Goal: Check status

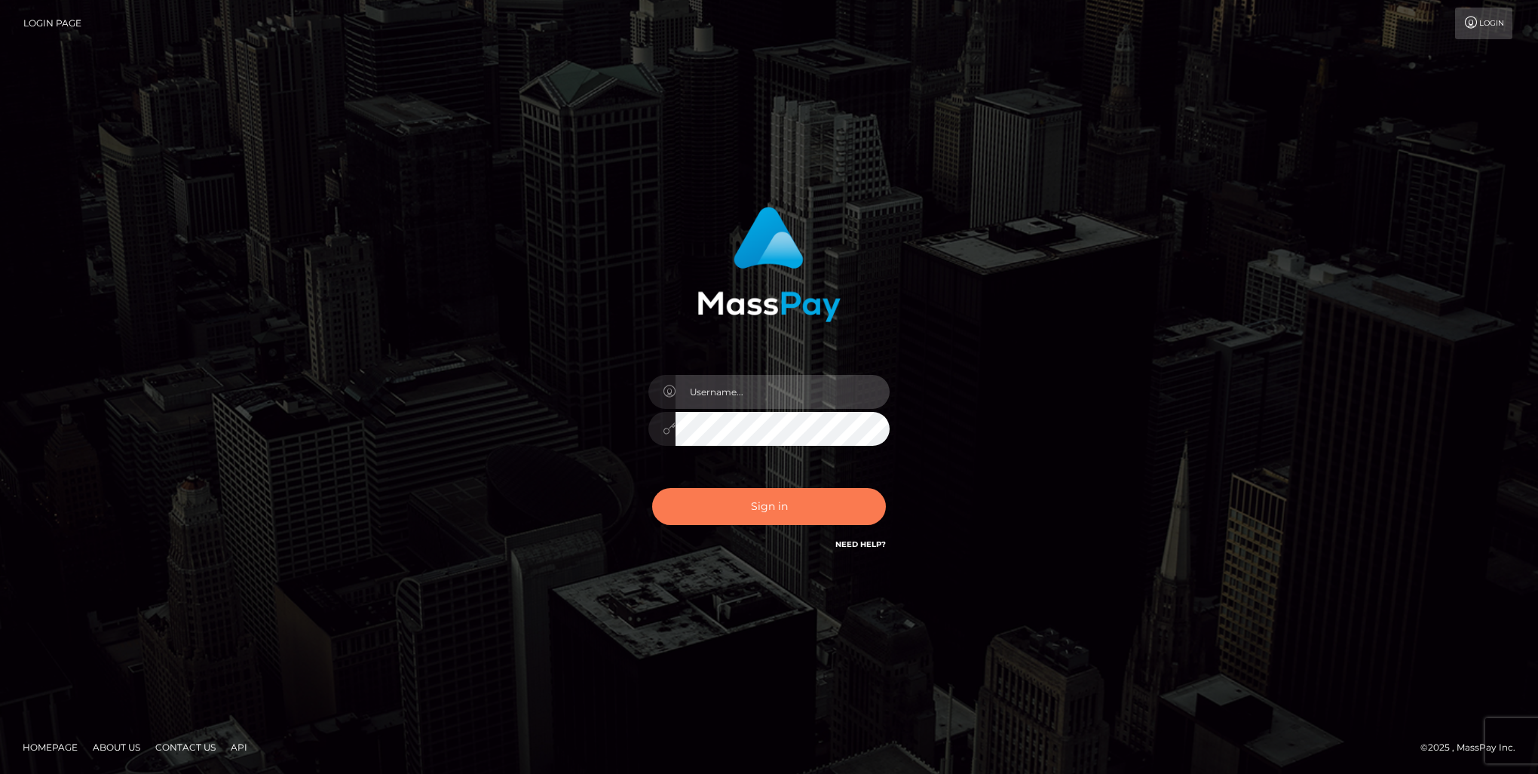
type input "[PERSON_NAME].of"
click at [730, 498] on button "Sign in" at bounding box center [769, 506] width 234 height 37
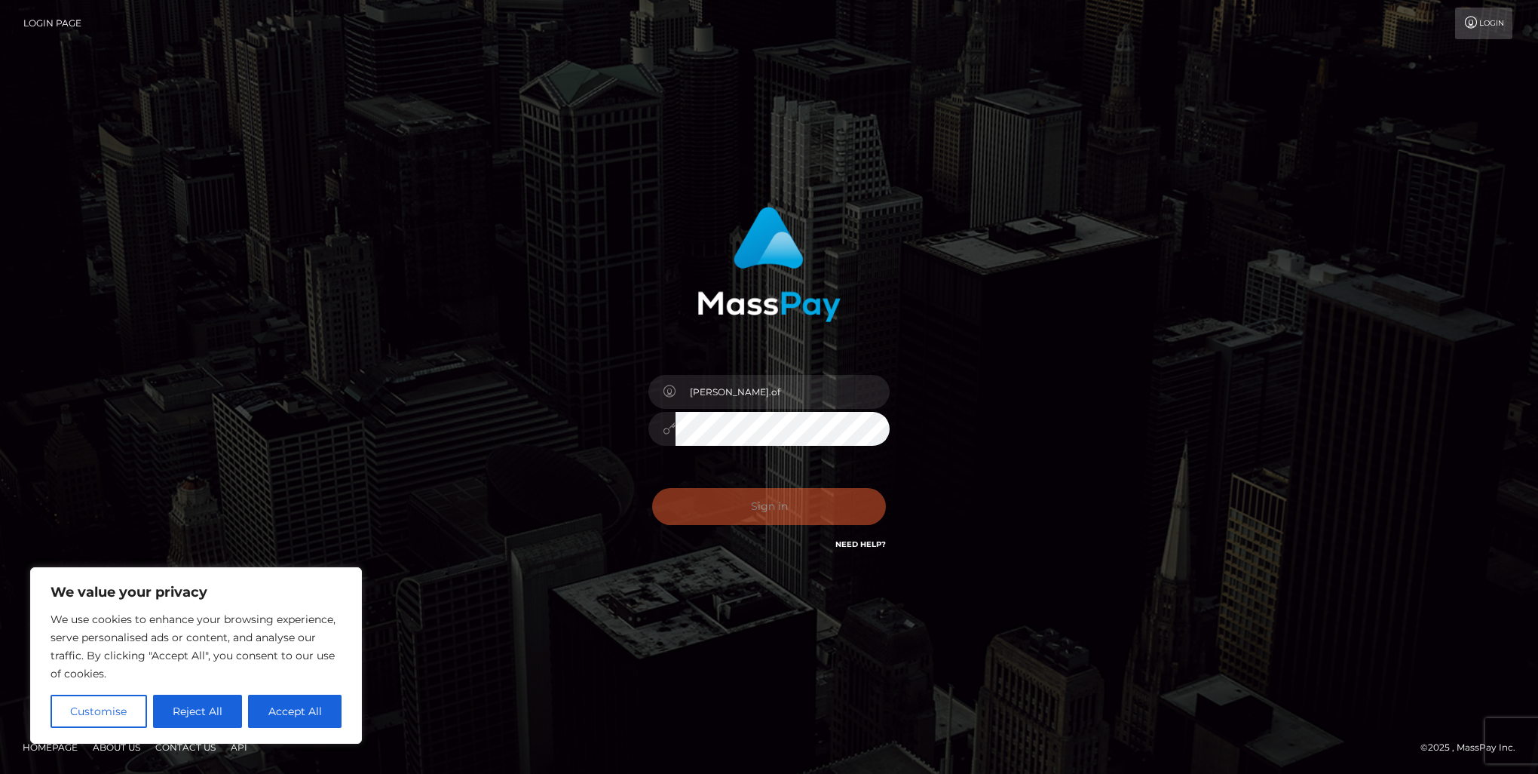
click at [730, 505] on div "Sign in Need Help?" at bounding box center [769, 512] width 264 height 67
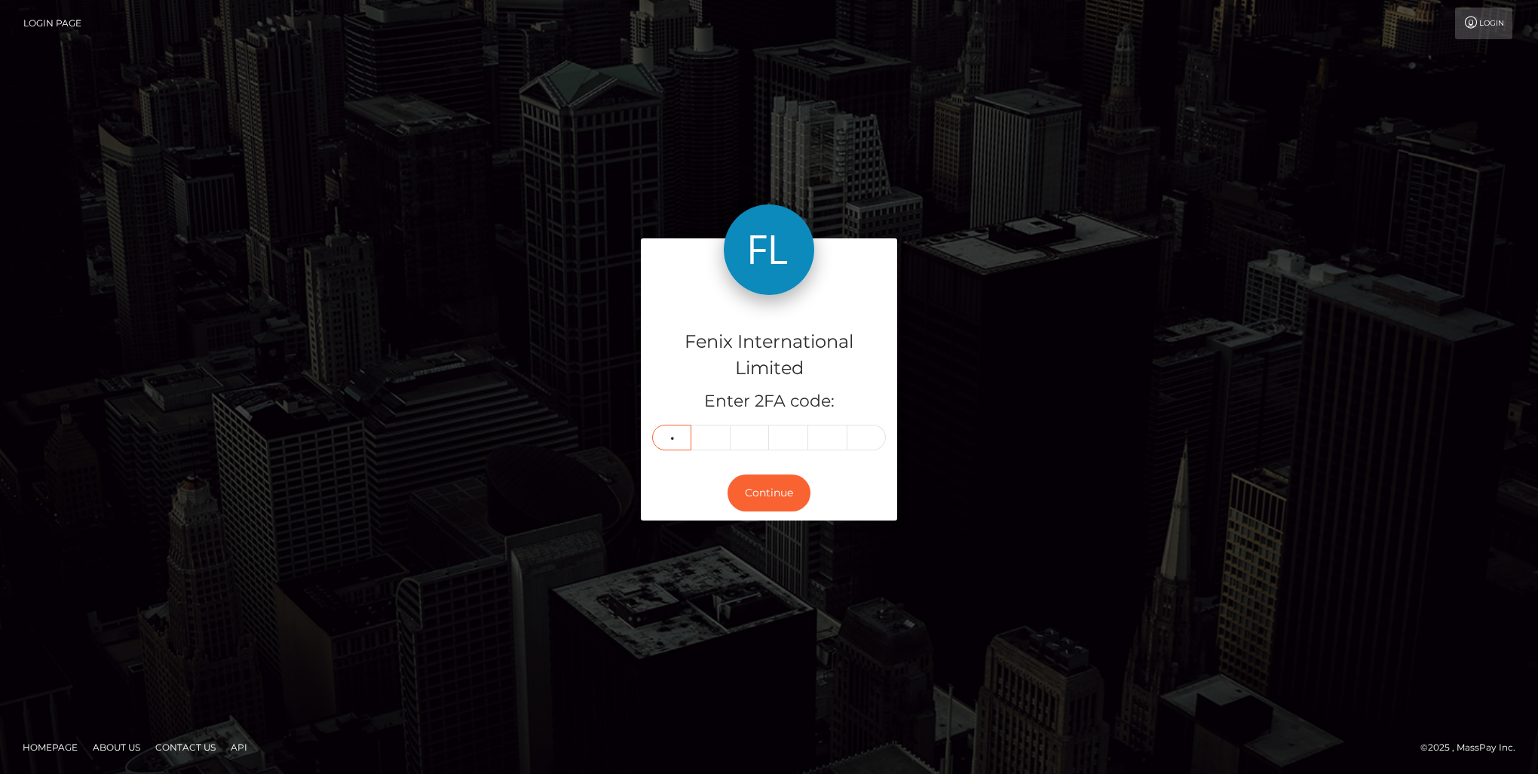
type input "8"
type input "4"
type input "2"
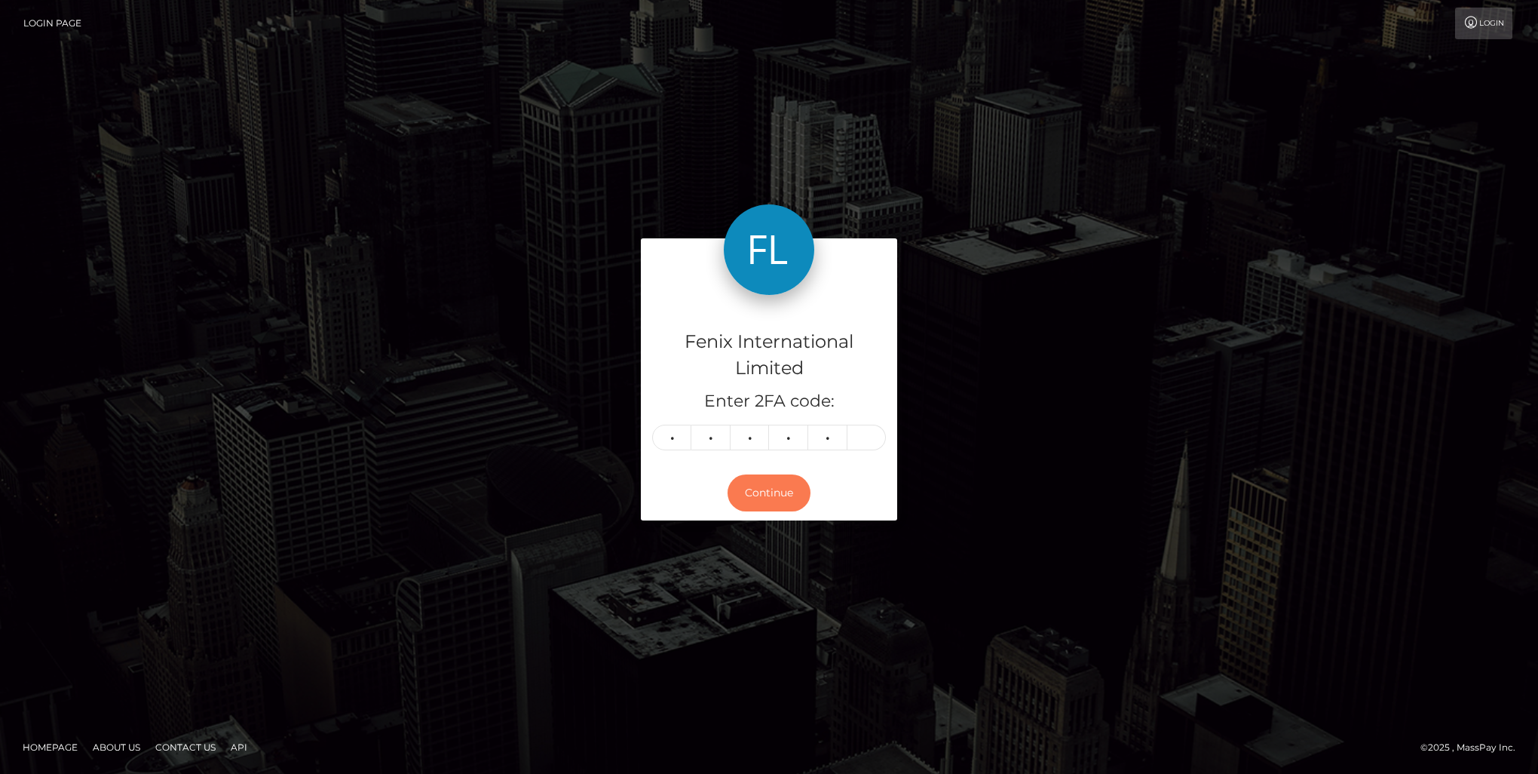
click at [784, 487] on button "Continue" at bounding box center [769, 492] width 83 height 37
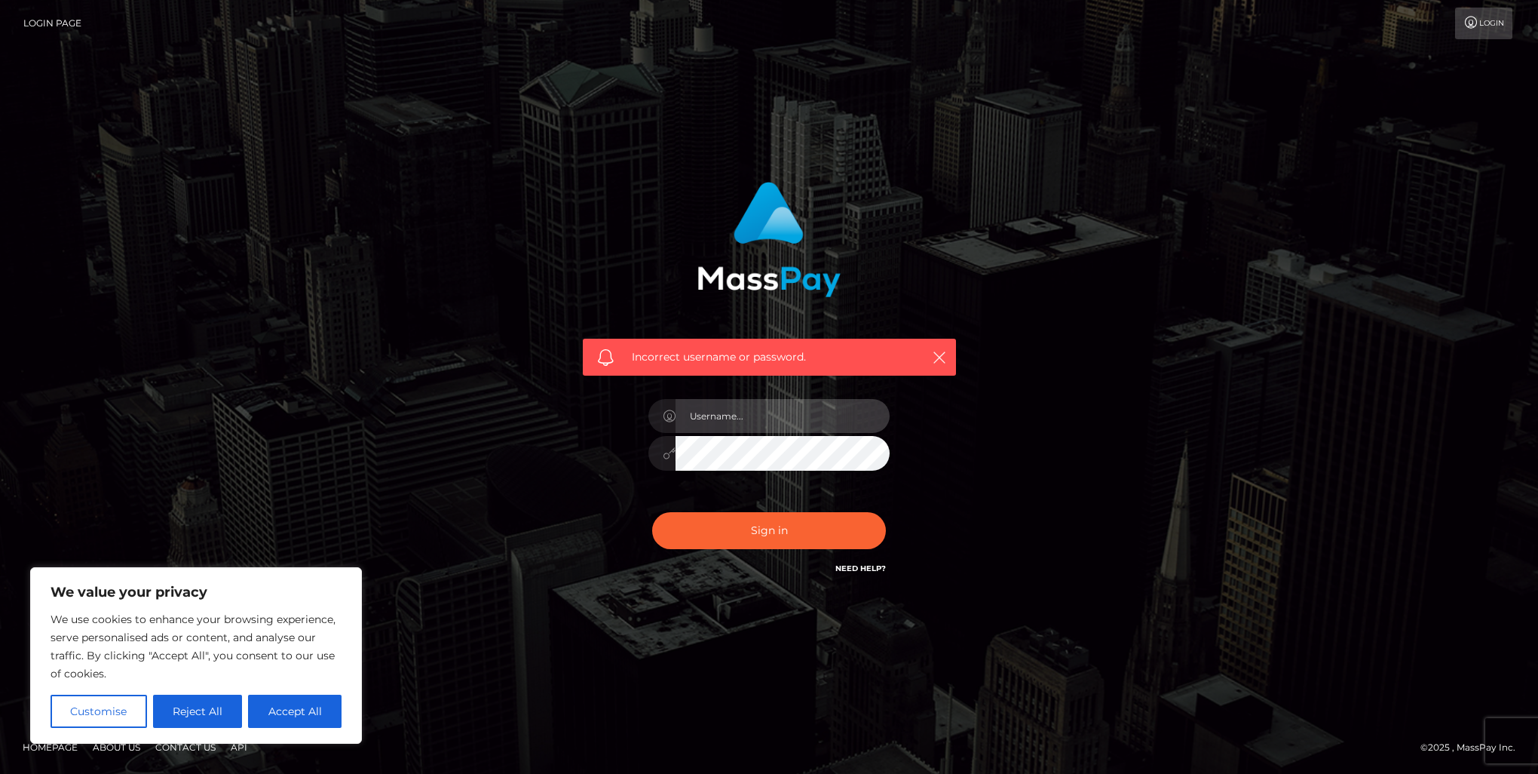
type input "[PERSON_NAME].of"
click at [600, 448] on div "Incorrect username or password. marnie.of" at bounding box center [770, 379] width 396 height 419
drag, startPoint x: 588, startPoint y: 491, endPoint x: 671, endPoint y: 540, distance: 96.4
click at [588, 491] on div "Incorrect username or password. marnie.of" at bounding box center [770, 379] width 396 height 419
click at [721, 539] on button "Sign in" at bounding box center [769, 530] width 234 height 37
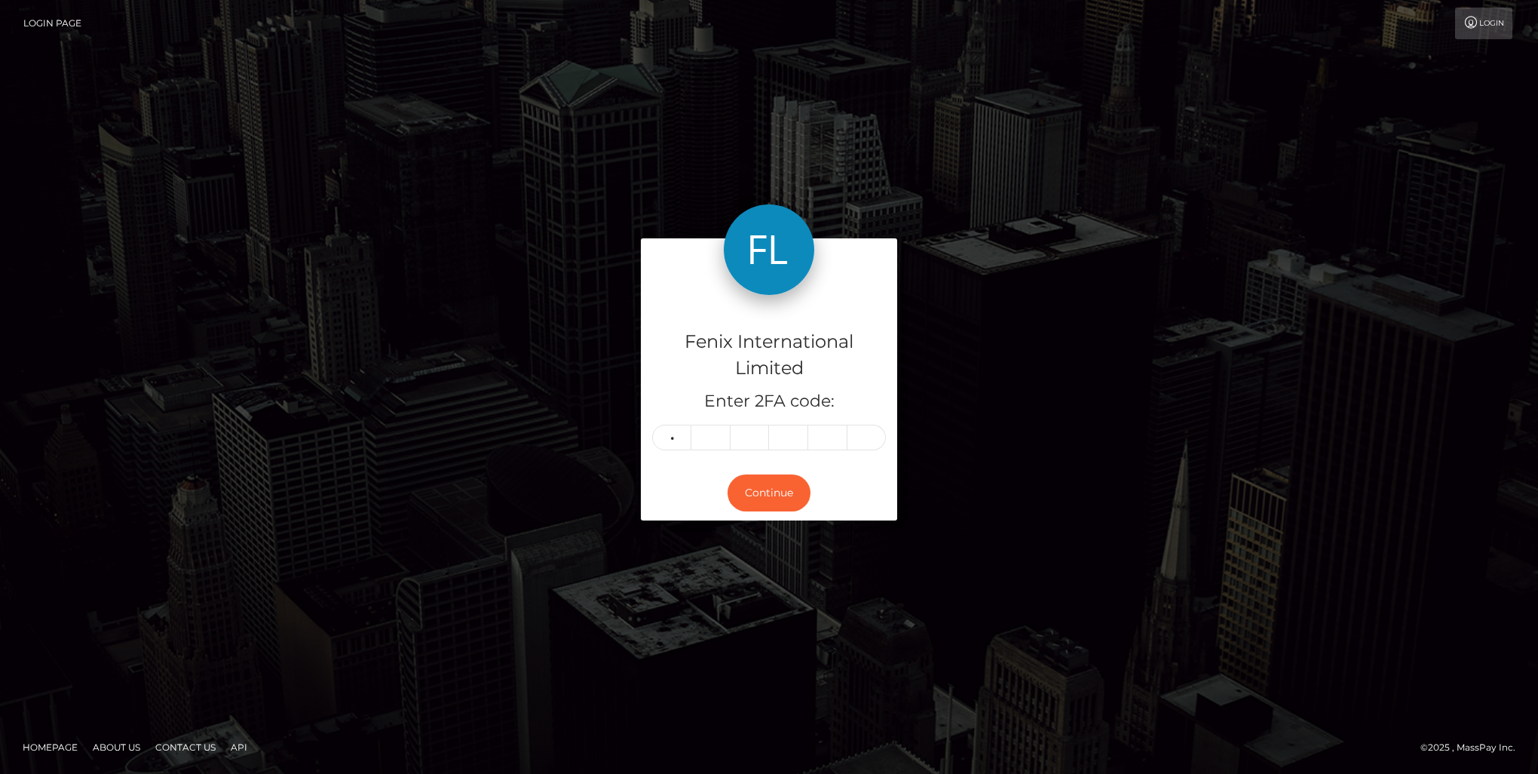
type input "1"
type input "5"
type input "1"
type input "3"
type input "2"
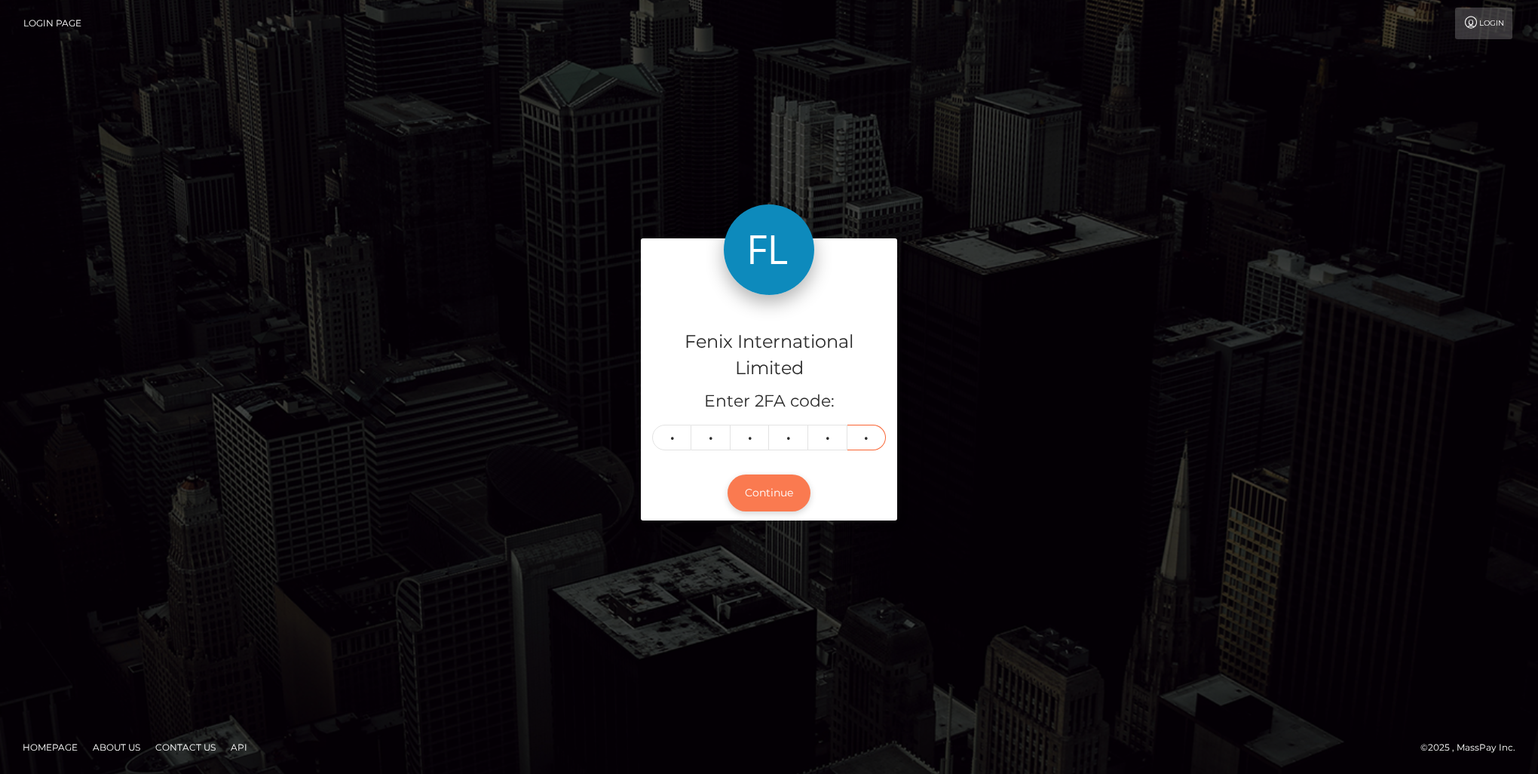
type input "7"
click at [776, 496] on button "Continue" at bounding box center [769, 492] width 83 height 37
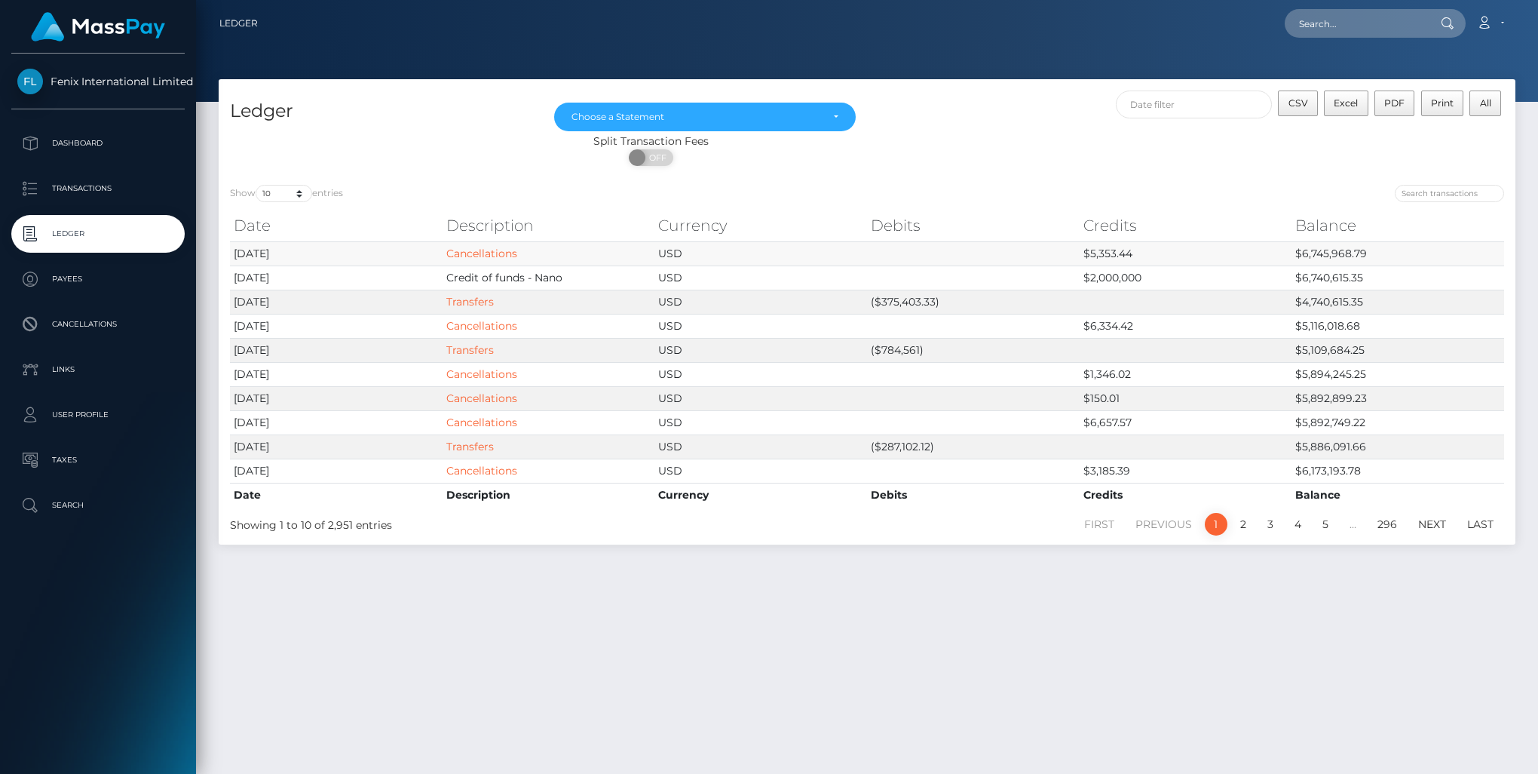
click at [1315, 253] on td "$6,745,968.79" at bounding box center [1398, 253] width 213 height 24
copy td "6,745,968.79"
